Goal: Information Seeking & Learning: Learn about a topic

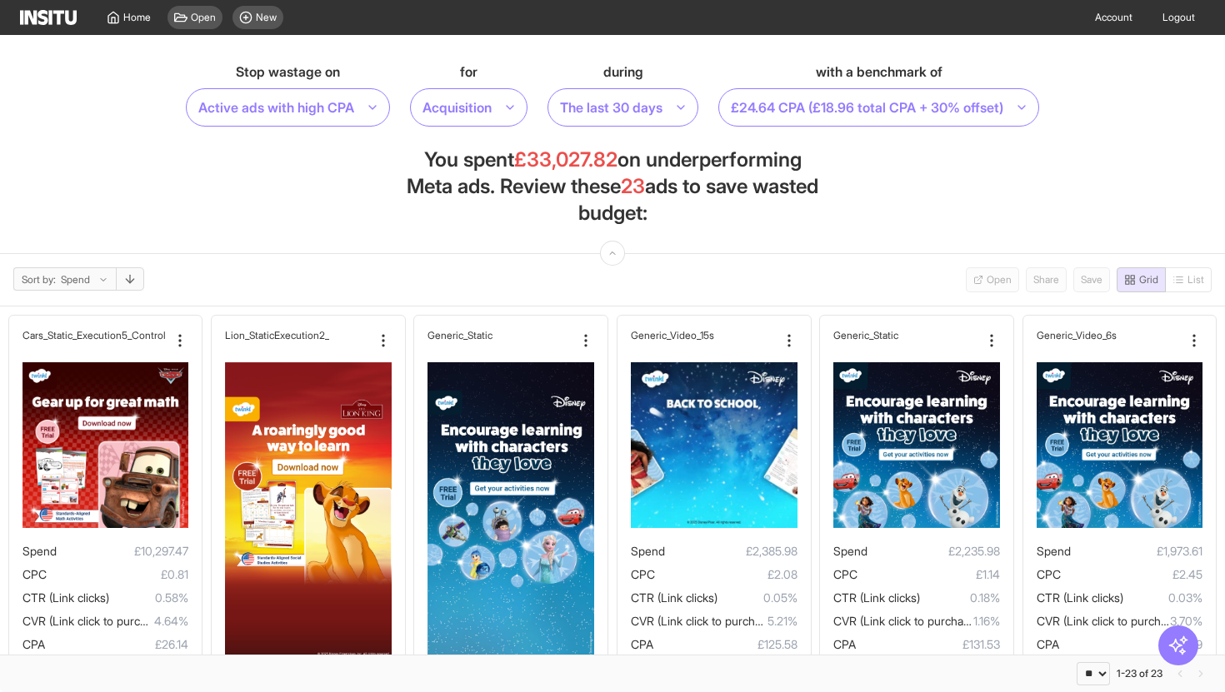
select select "**"
click at [137, 22] on span "Home" at bounding box center [136, 17] width 27 height 13
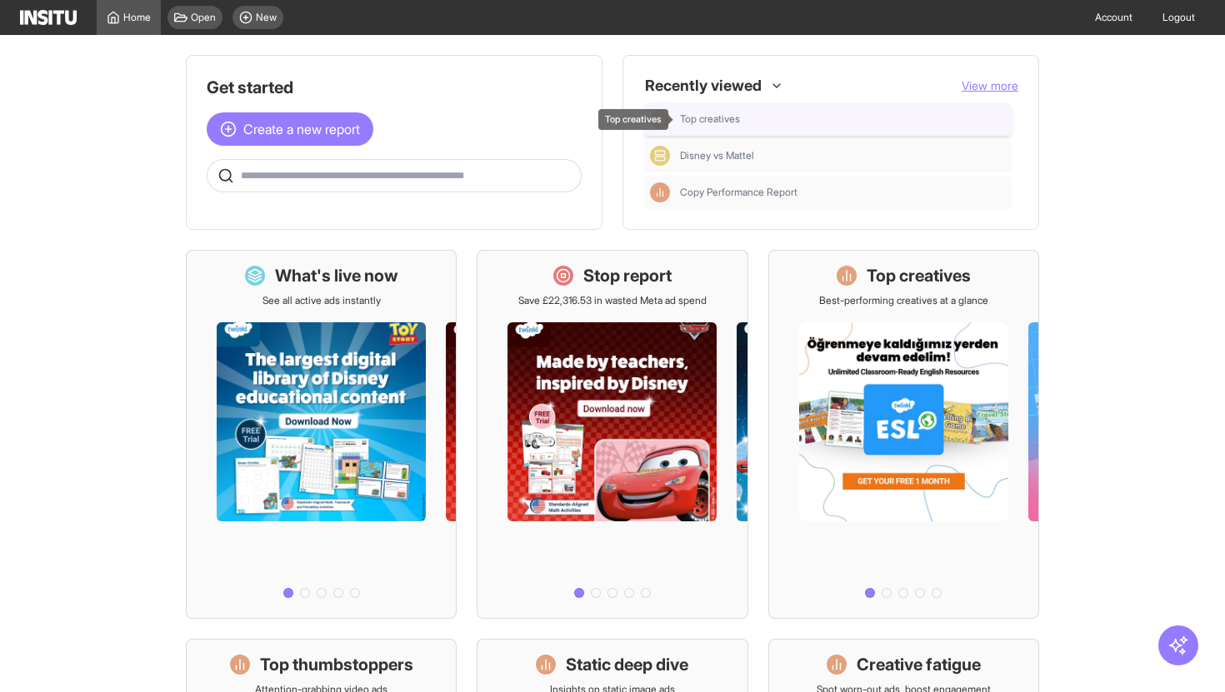
click at [931, 120] on div "Top creatives" at bounding box center [842, 118] width 325 height 13
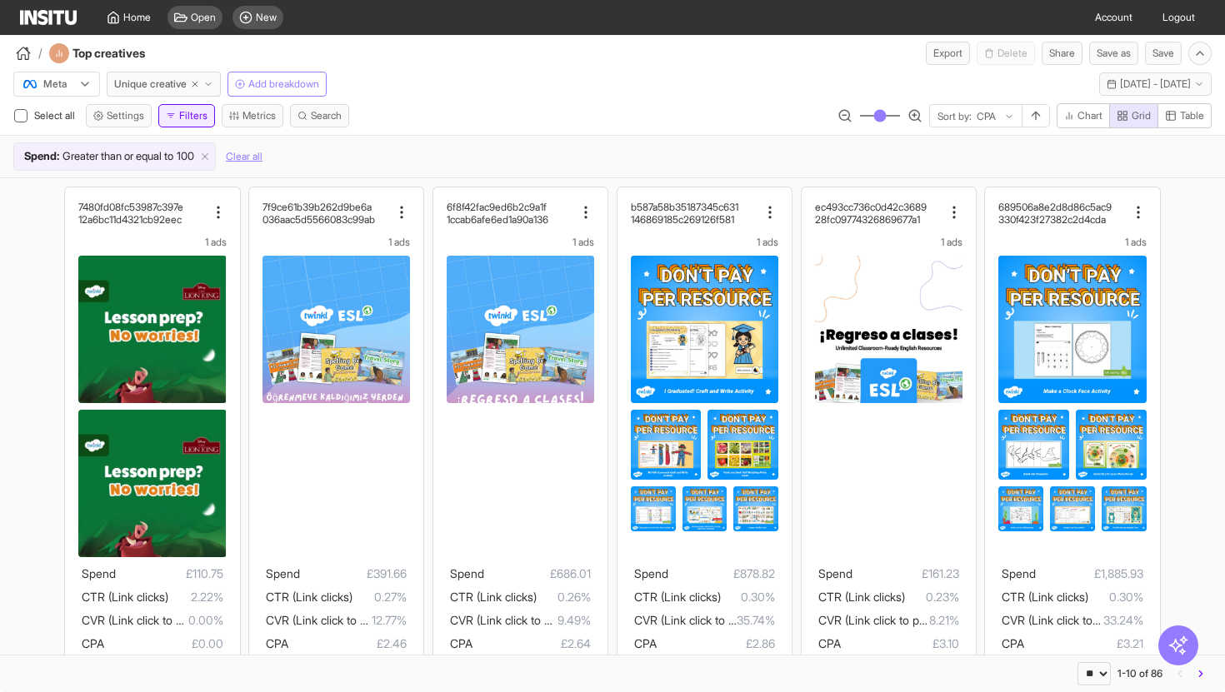
click at [203, 109] on button "Filters" at bounding box center [186, 115] width 57 height 23
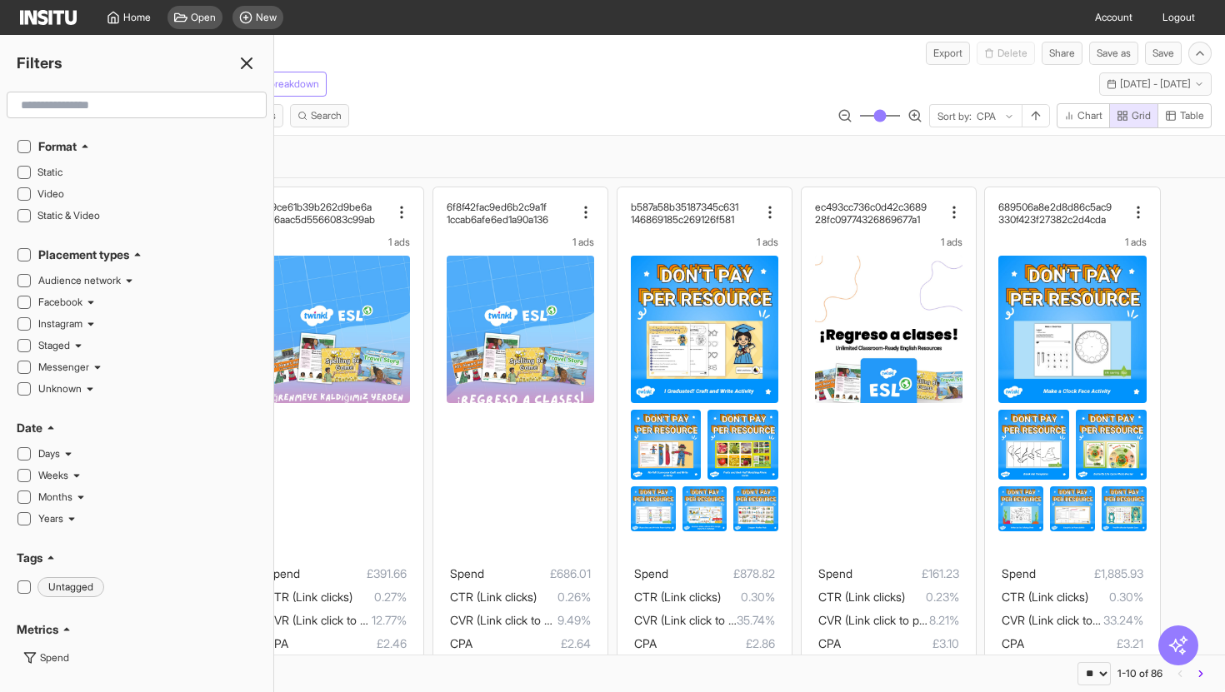
click at [484, 105] on div "Select all Settings Filters Metrics Search Sort by: CPA Chart Grid Table" at bounding box center [612, 119] width 1225 height 32
click at [242, 60] on icon at bounding box center [247, 63] width 20 height 20
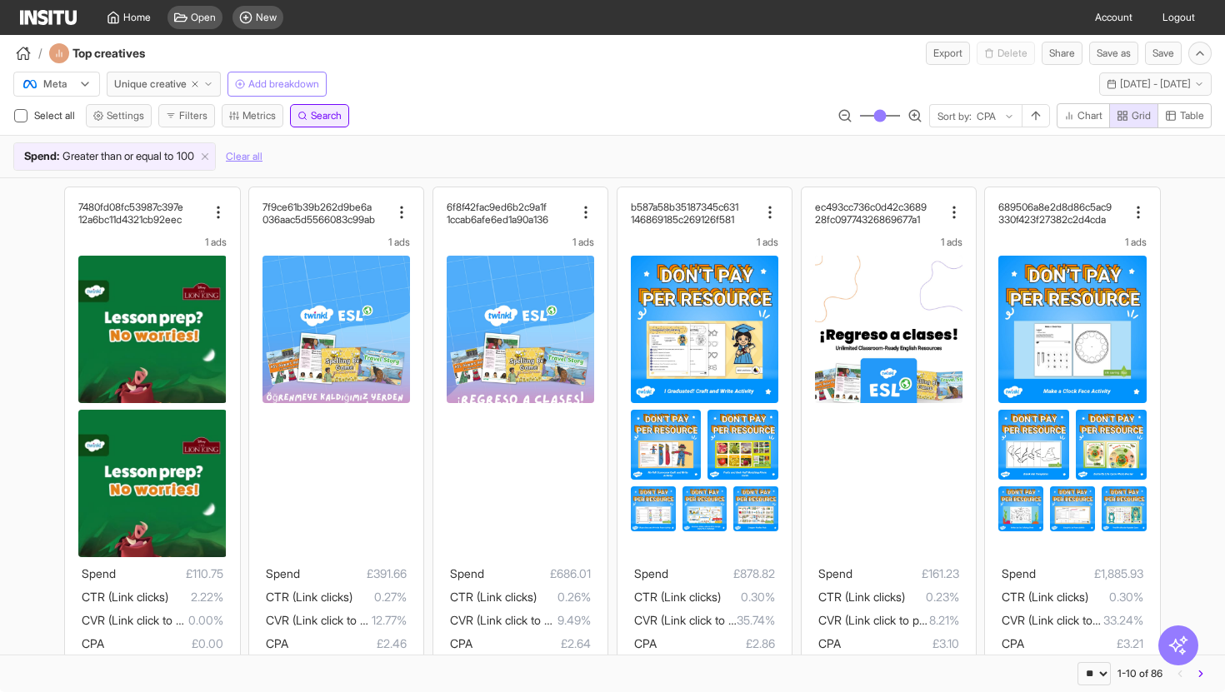
click at [335, 115] on span "Search" at bounding box center [326, 115] width 31 height 13
type input "******"
click at [282, 137] on input "**" at bounding box center [268, 135] width 27 height 23
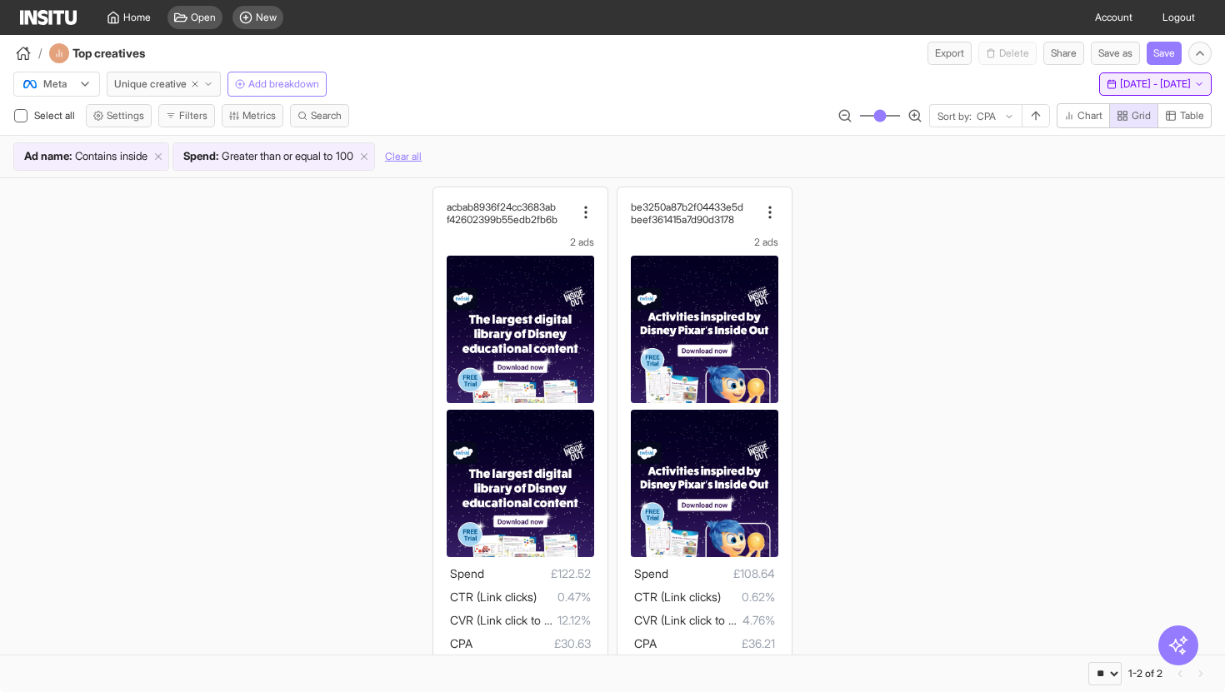
click at [1142, 92] on button "Last 14 days - [DATE] - [DATE] [DATE] - [DATE]" at bounding box center [1155, 83] width 112 height 23
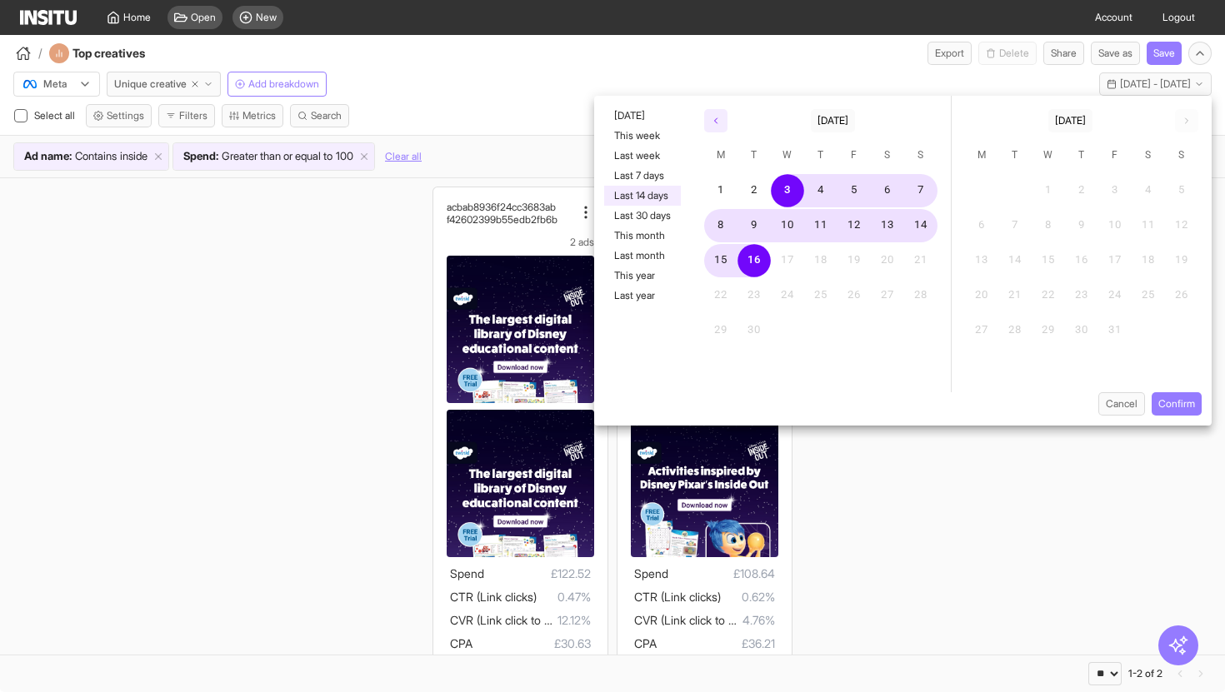
click at [712, 117] on icon "button" at bounding box center [716, 121] width 10 height 10
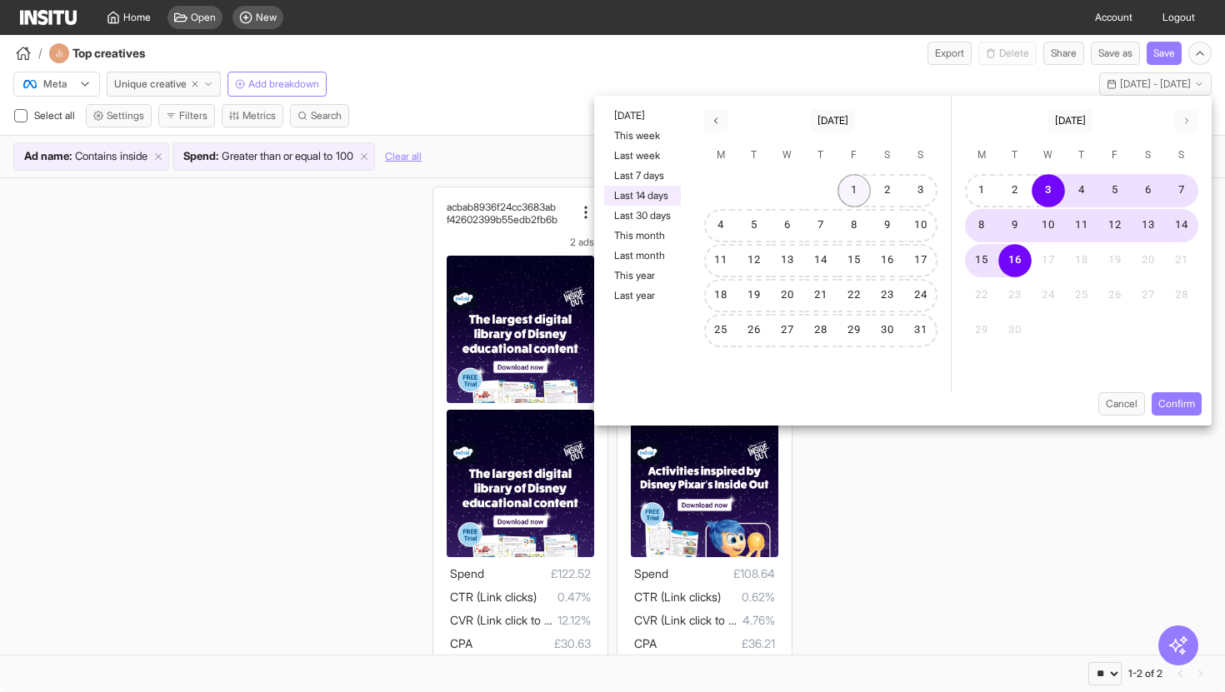
click at [853, 195] on button "1" at bounding box center [853, 190] width 33 height 33
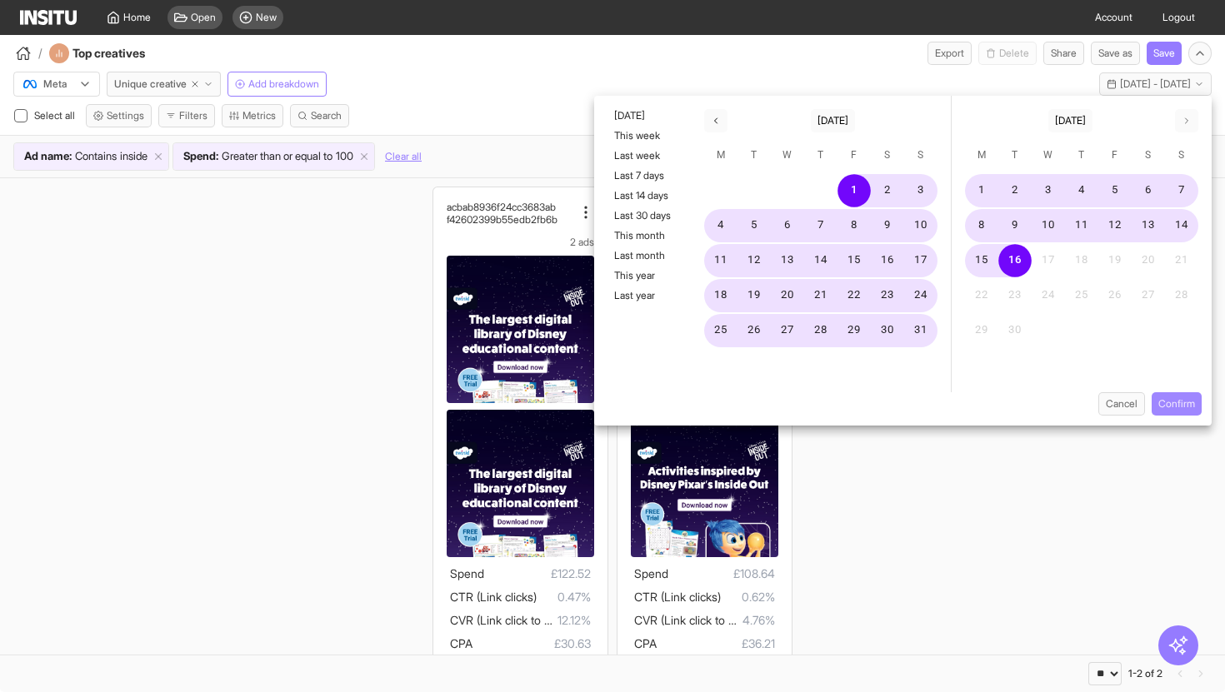
click at [1181, 404] on button "Confirm" at bounding box center [1177, 403] width 50 height 23
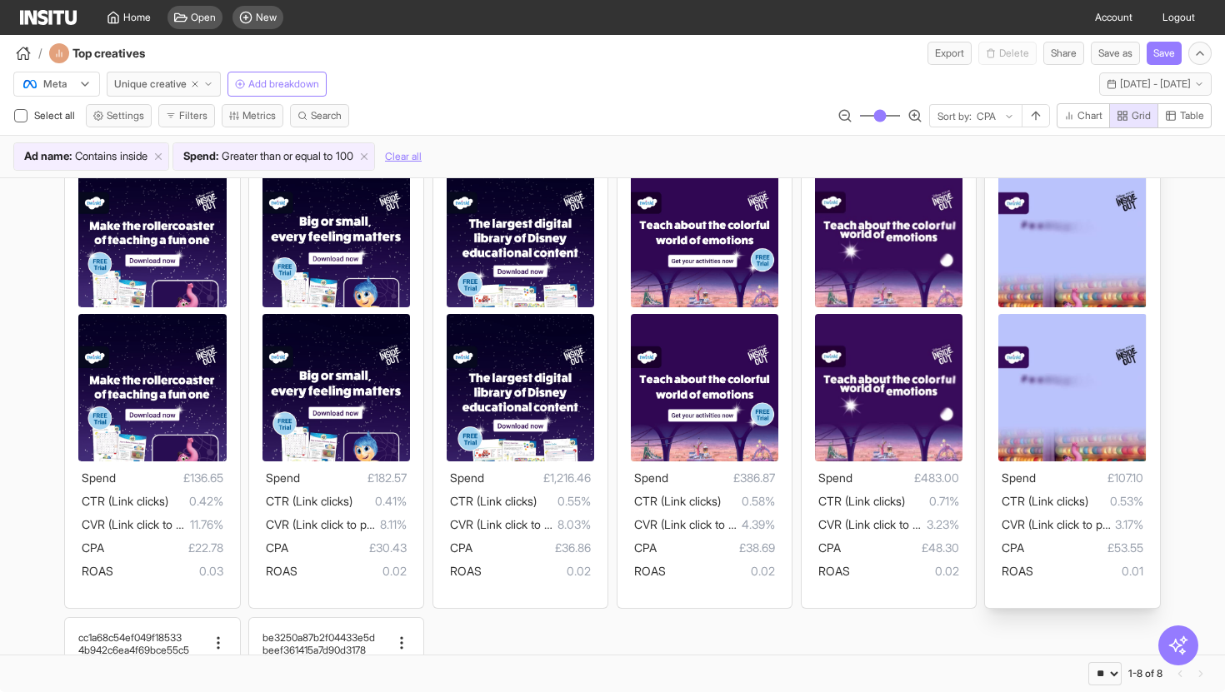
scroll to position [97, 0]
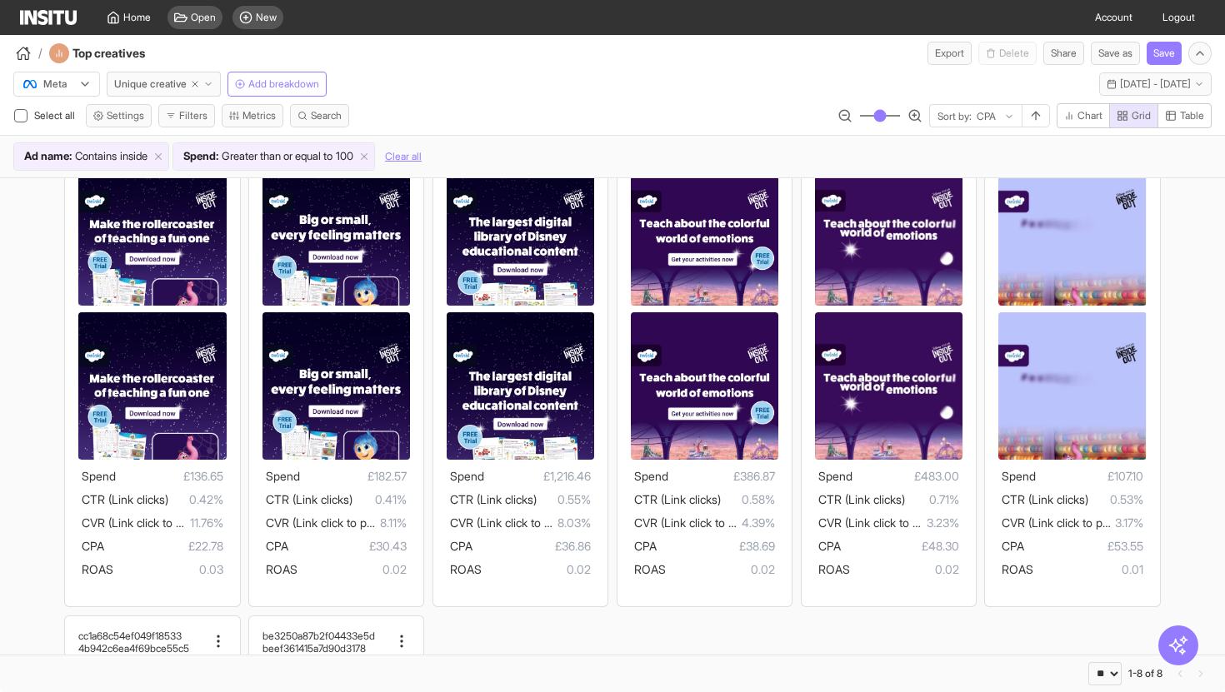
click at [968, 631] on div "d834f60a1753f0be9e0d c6a5a492059b04090fc1 2 ads Spend £136.65 CTR (Link clicks)…" at bounding box center [612, 612] width 1225 height 1062
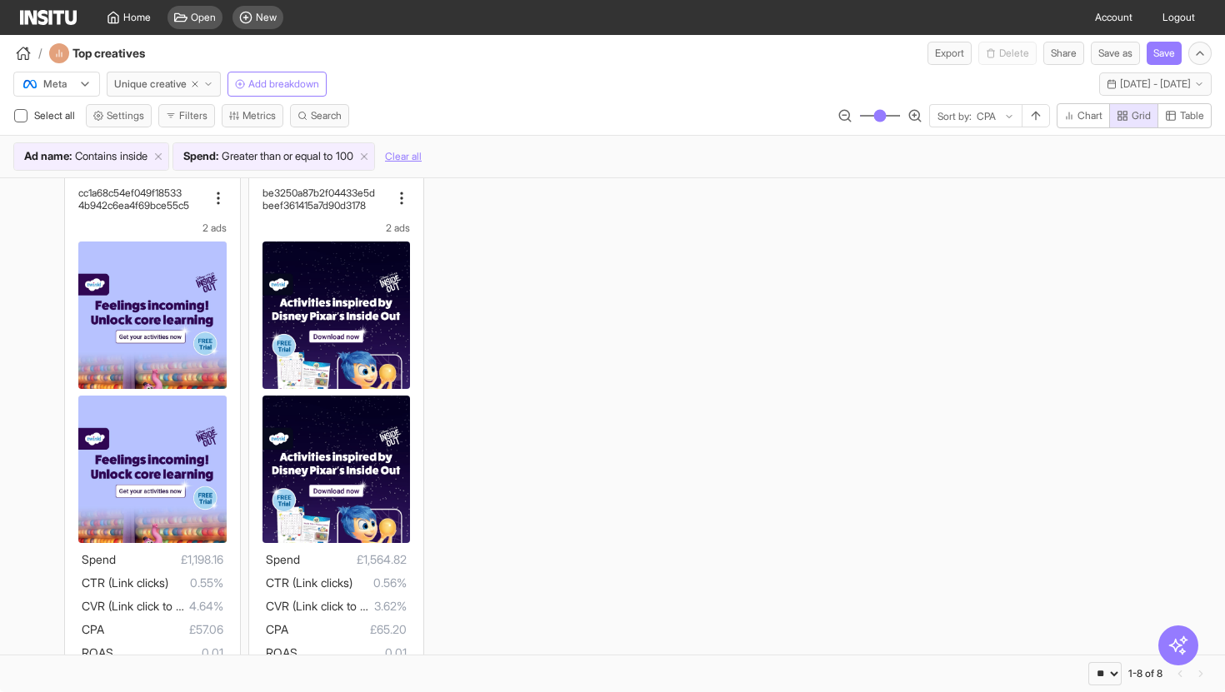
scroll to position [584, 0]
